Goal: Task Accomplishment & Management: Use online tool/utility

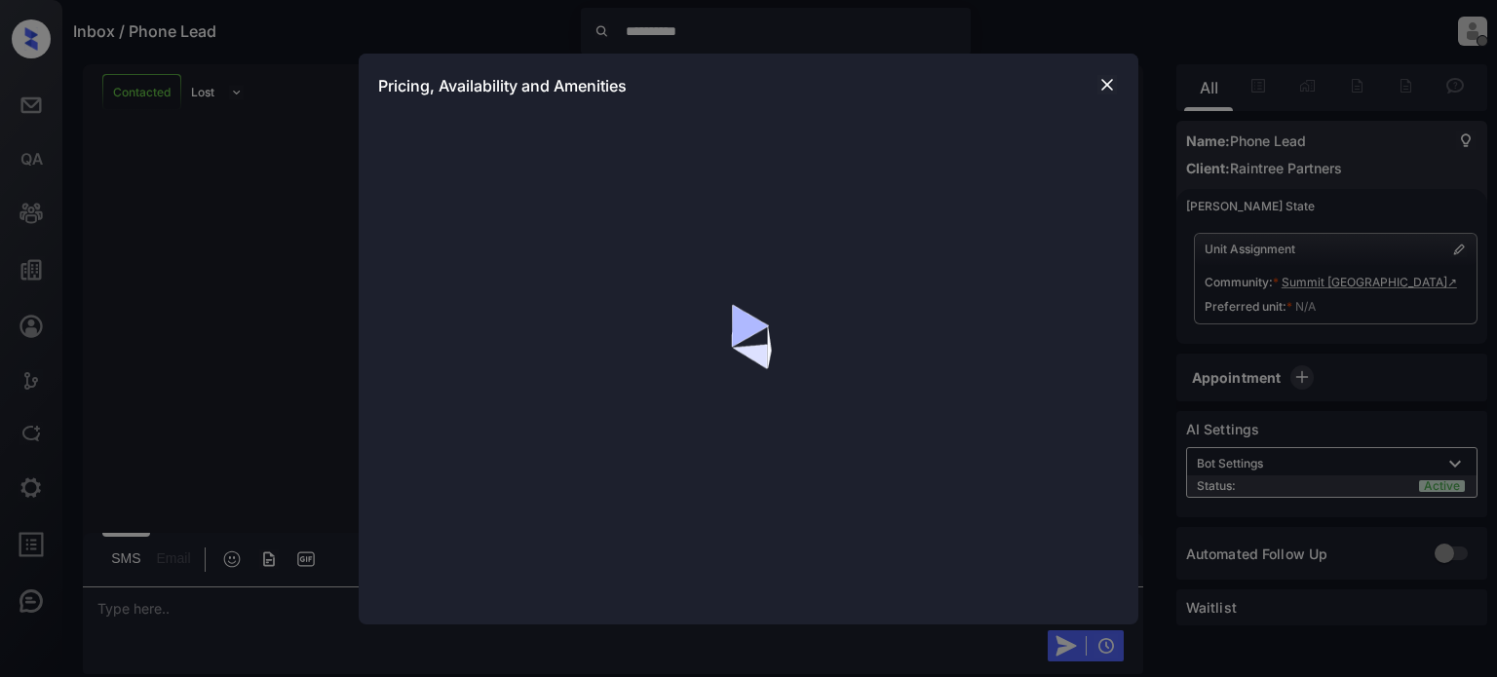
scroll to position [1743, 0]
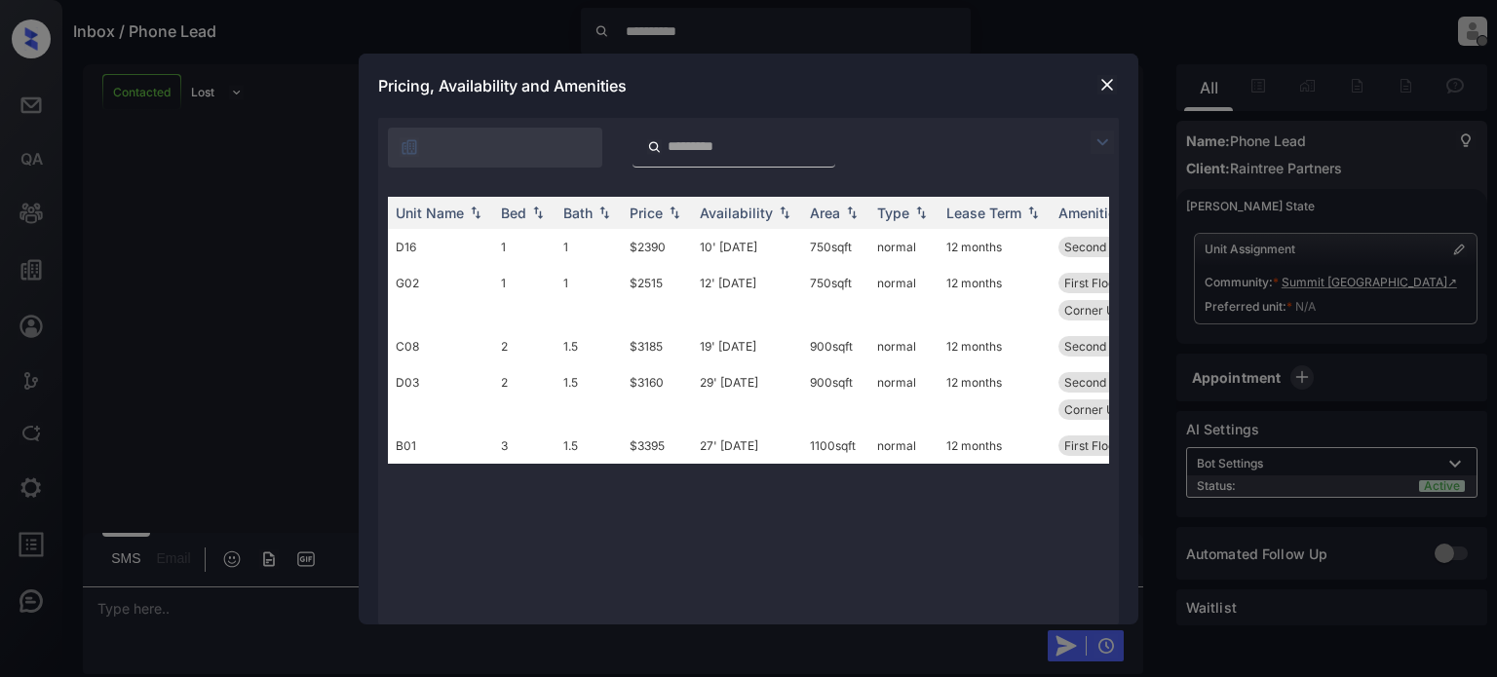
click at [1112, 76] on img at bounding box center [1106, 84] width 19 height 19
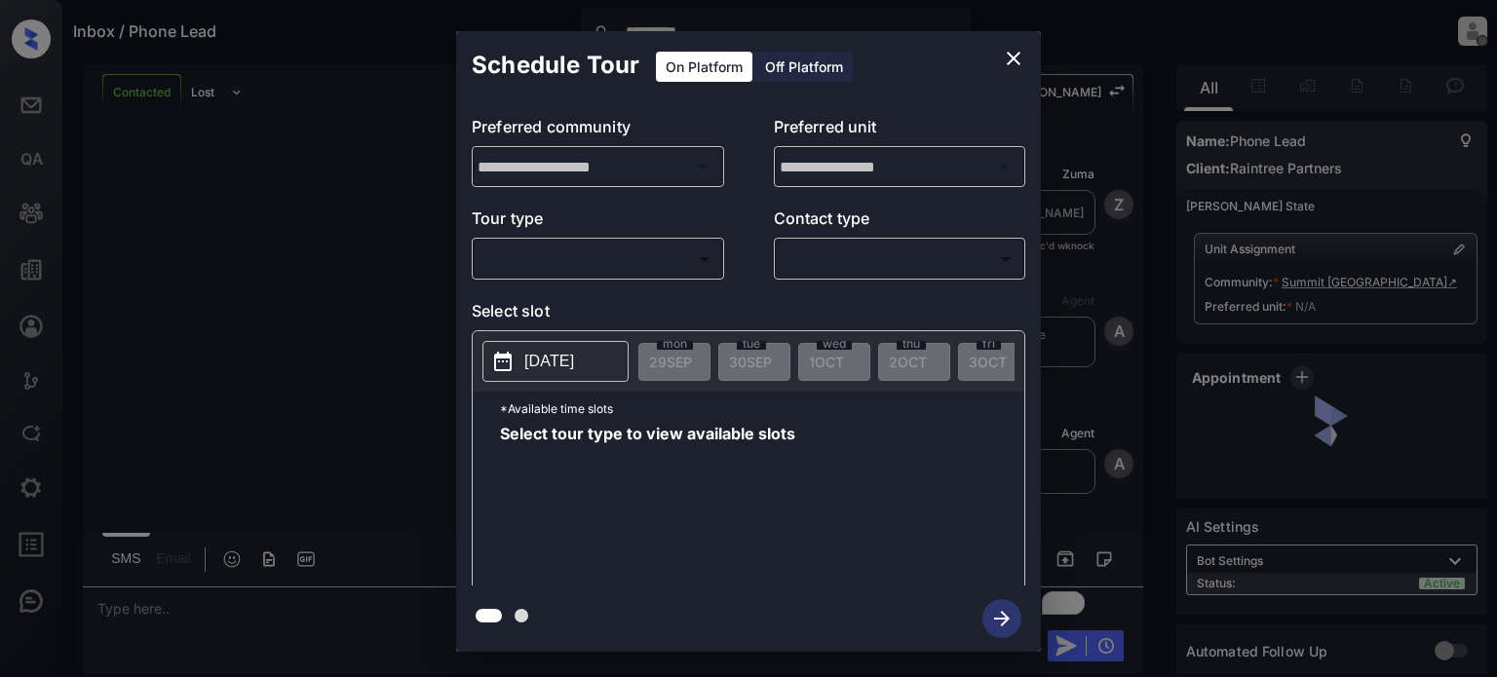
scroll to position [1743, 0]
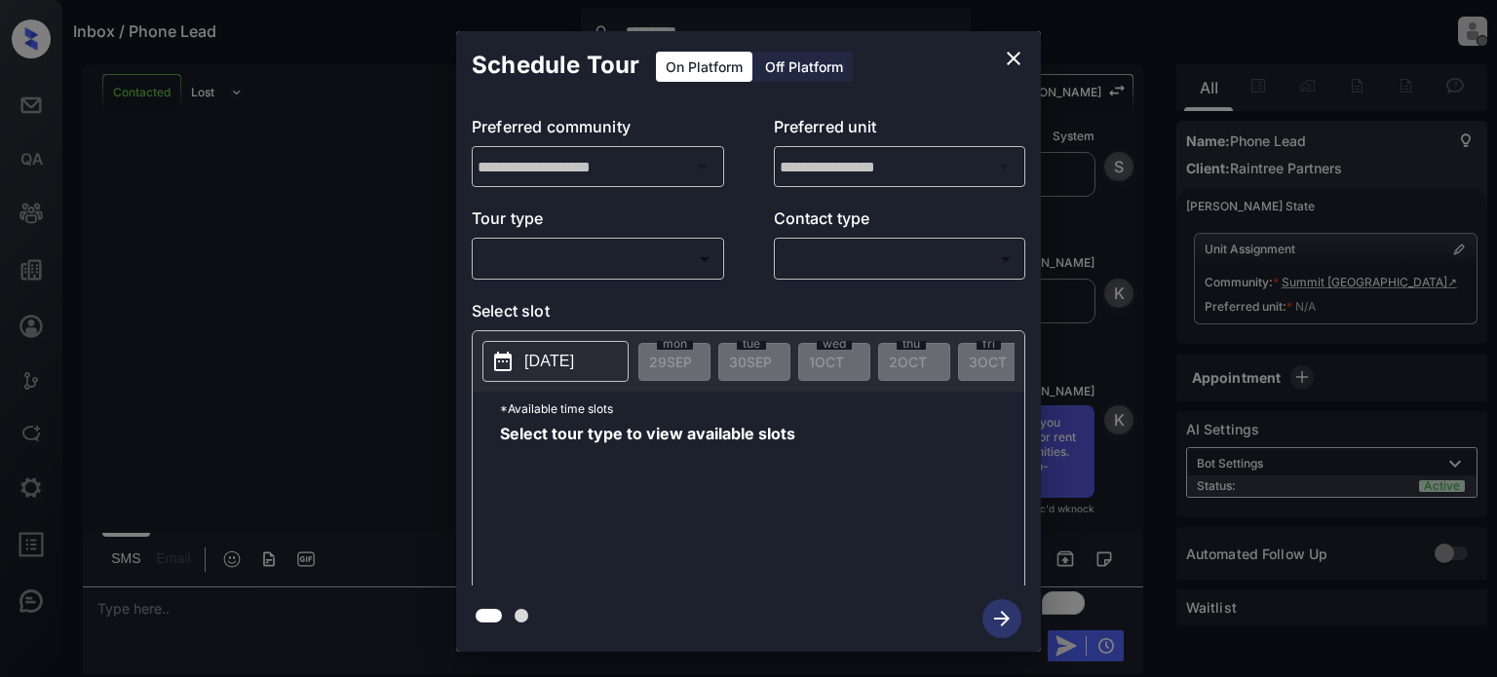
click at [996, 168] on div at bounding box center [1002, 166] width 25 height 27
click at [702, 264] on body "**********" at bounding box center [748, 338] width 1497 height 677
click at [1004, 257] on div at bounding box center [748, 338] width 1497 height 677
click at [1007, 57] on icon "close" at bounding box center [1013, 58] width 23 height 23
